Goal: Information Seeking & Learning: Learn about a topic

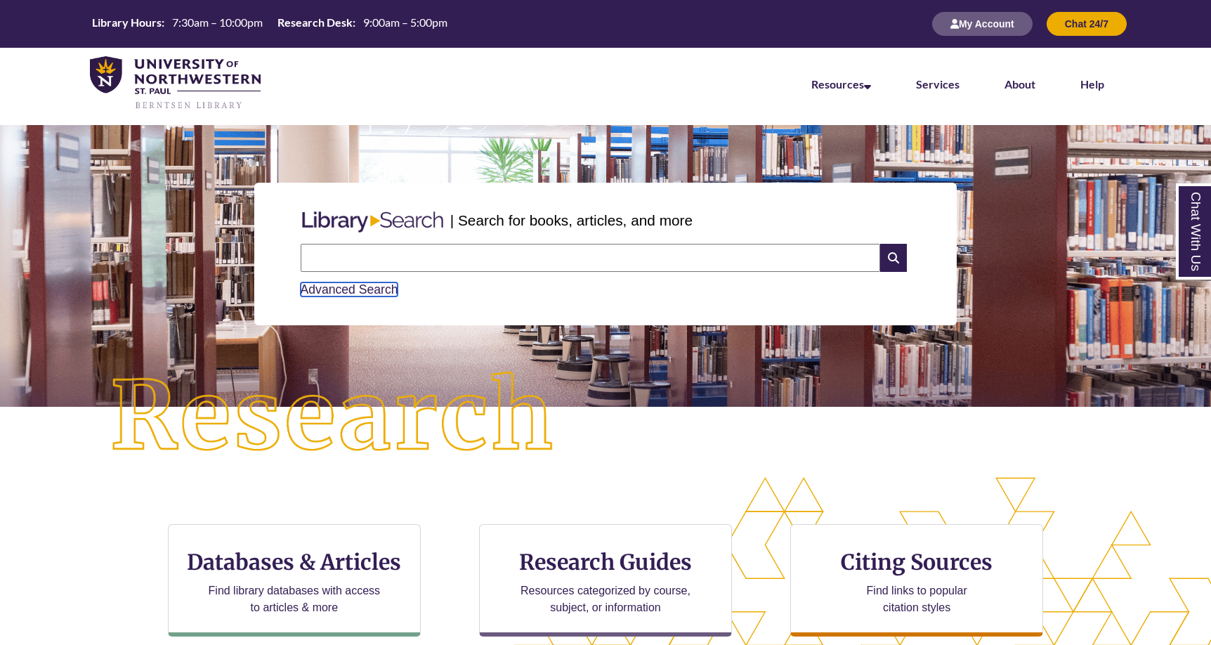
click at [388, 289] on link "Advanced Search" at bounding box center [350, 289] width 98 height 14
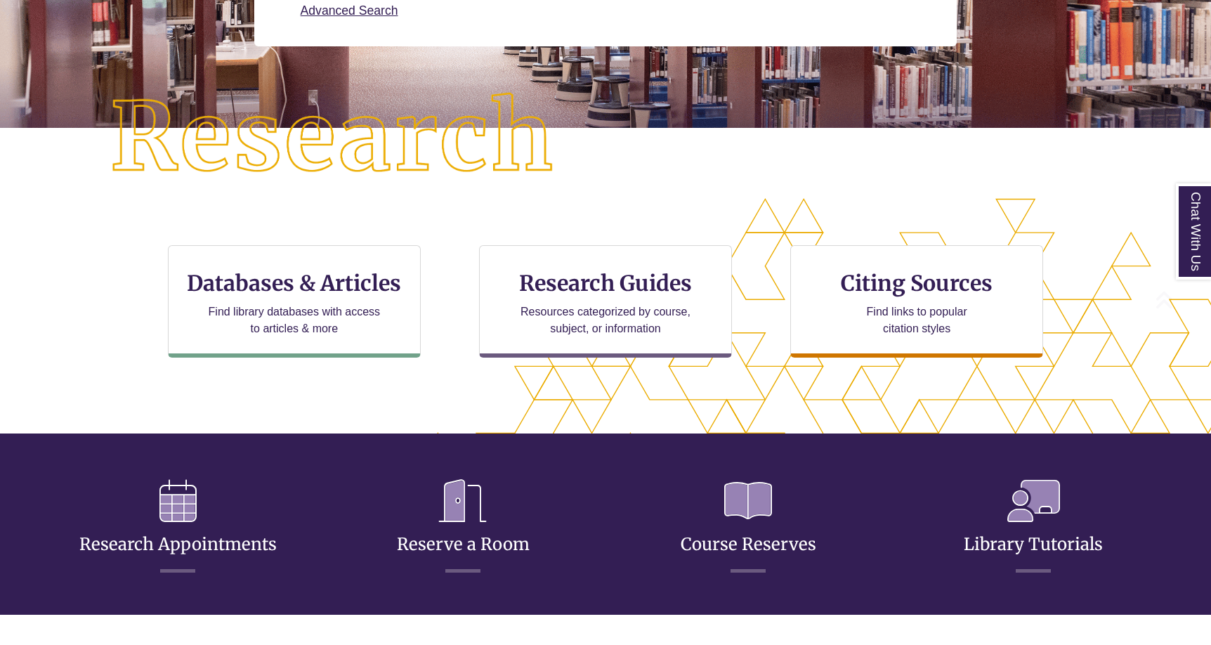
scroll to position [409, 1092]
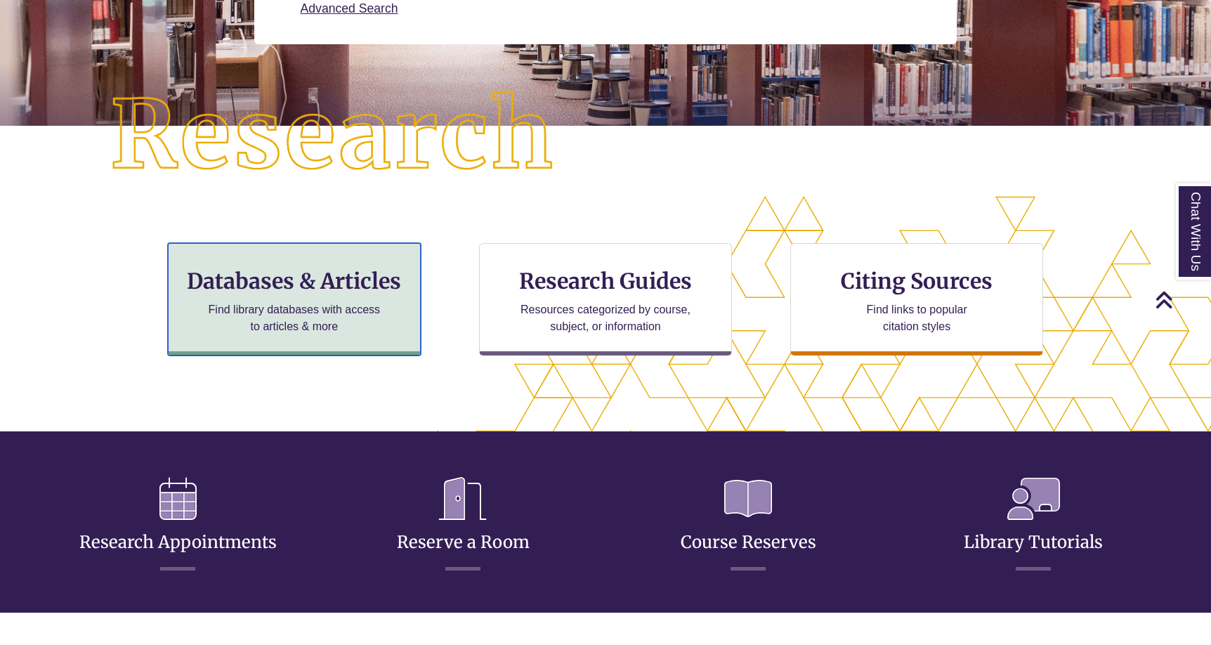
click at [297, 285] on h3 "Databases & Articles" at bounding box center [294, 281] width 229 height 27
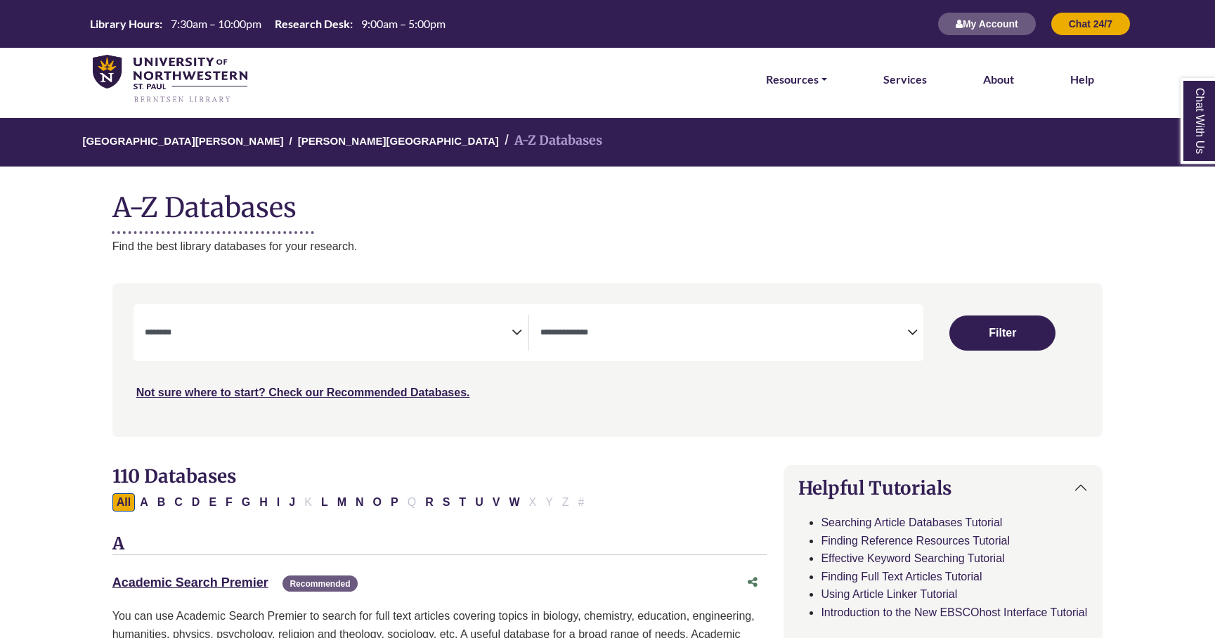
select select "Database Subject Filter"
select select "Database Types Filter"
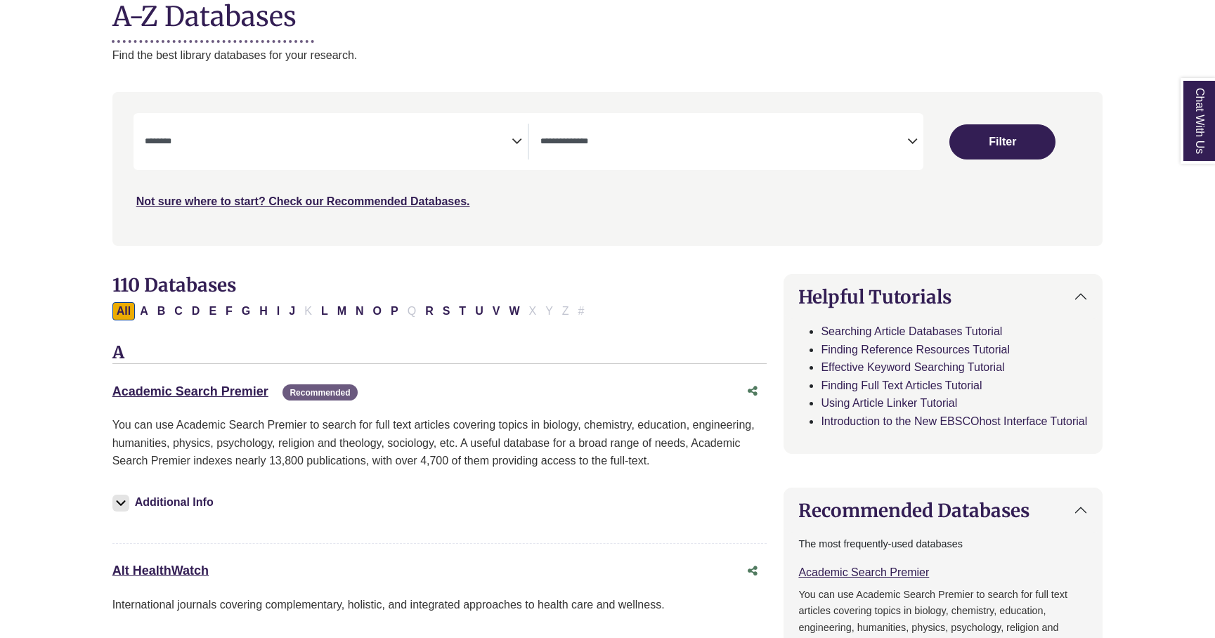
scroll to position [211, 0]
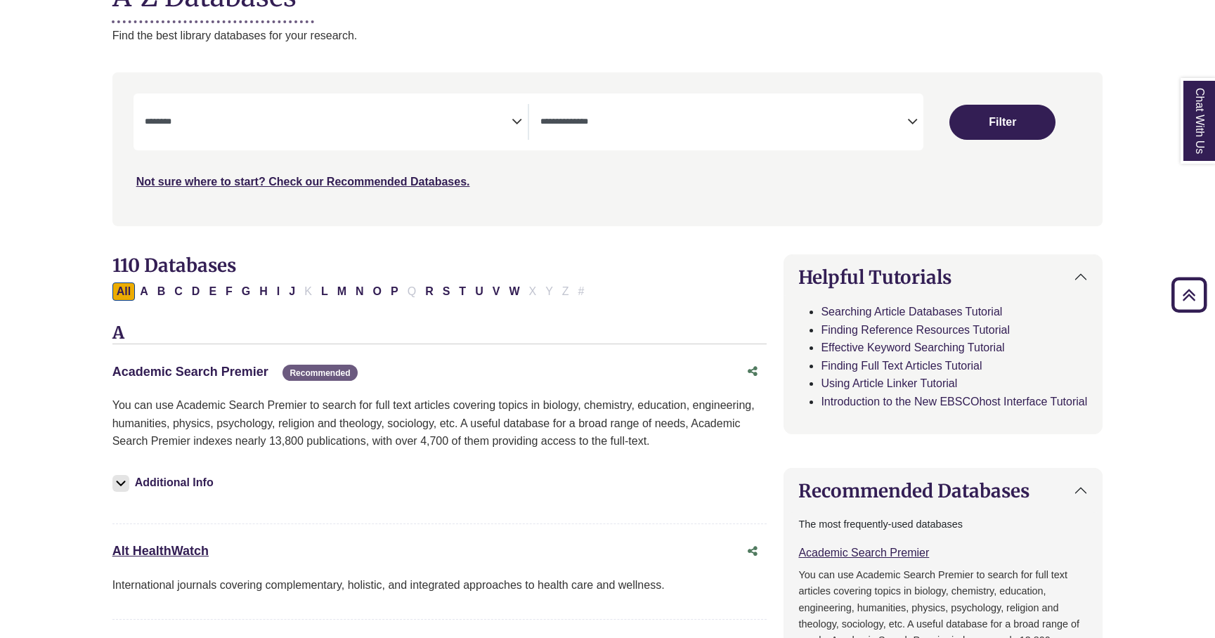
click at [208, 372] on link "Academic Search Premier This link opens in a new window" at bounding box center [190, 372] width 156 height 14
